Goal: Task Accomplishment & Management: Manage account settings

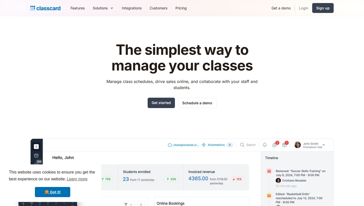
click at [301, 8] on link "Login" at bounding box center [303, 7] width 17 height 11
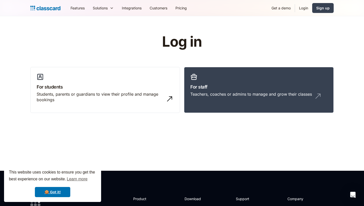
click at [301, 9] on link "Login" at bounding box center [303, 7] width 17 height 11
click at [262, 78] on link "For staff Teachers, coaches or admins to manage and grow their classes" at bounding box center [259, 90] width 150 height 46
